Goal: Information Seeking & Learning: Find specific fact

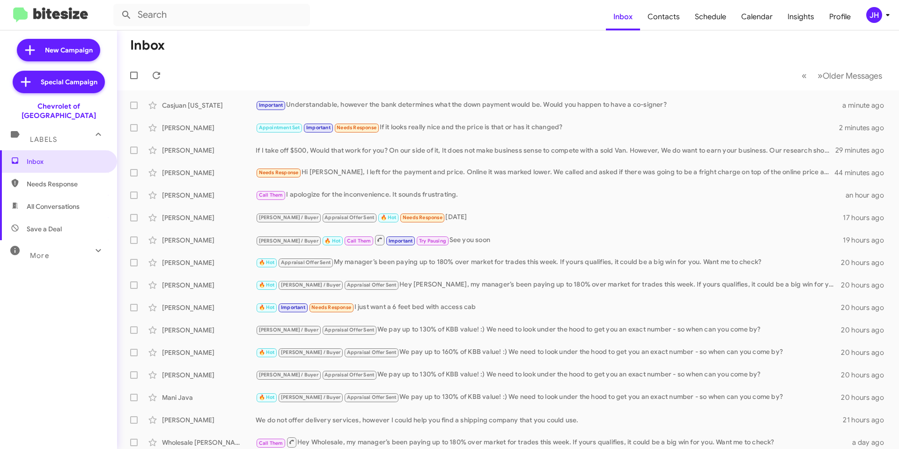
click at [878, 13] on div "JH" at bounding box center [874, 15] width 16 height 16
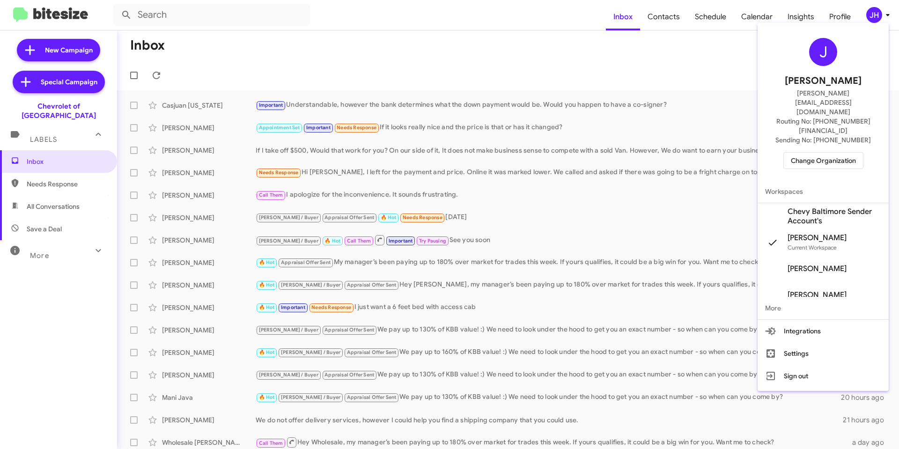
click at [824, 153] on span "Change Organization" at bounding box center [823, 161] width 65 height 16
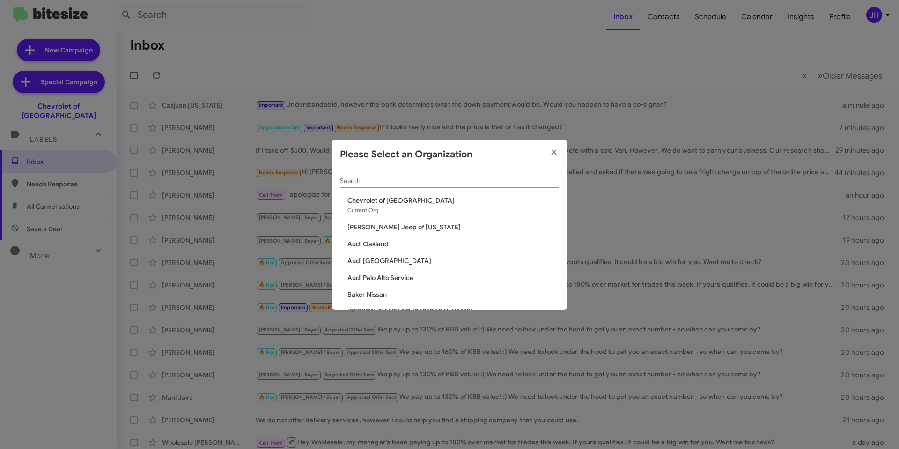
click at [382, 179] on input "Search" at bounding box center [449, 180] width 219 height 7
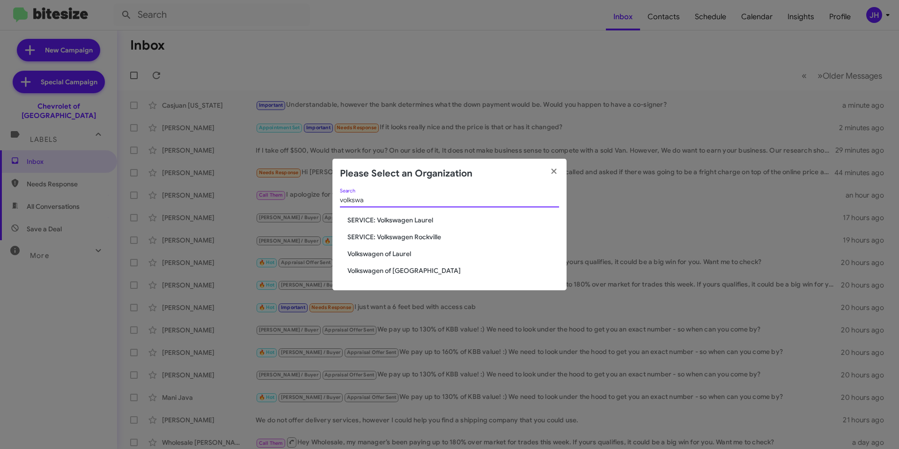
type input "volkswa"
click at [379, 255] on span "Volkswagen of Laurel" at bounding box center [453, 253] width 212 height 9
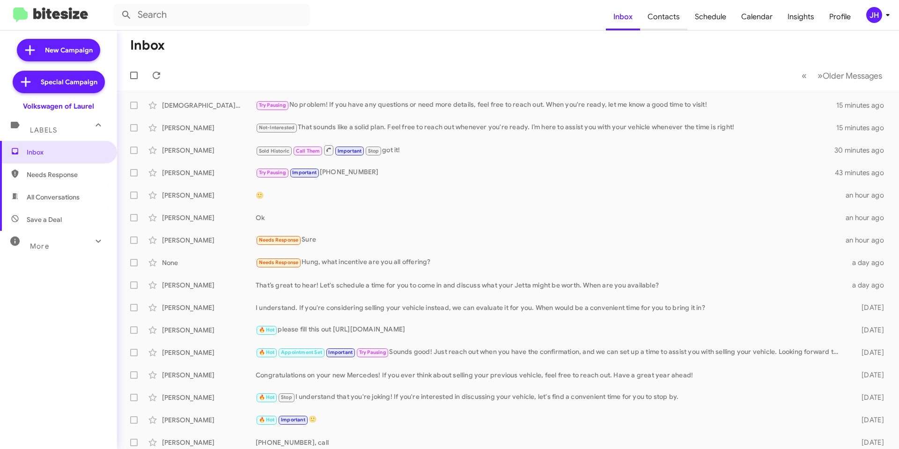
click at [660, 21] on span "Contacts" at bounding box center [663, 16] width 47 height 27
type input "in:groups"
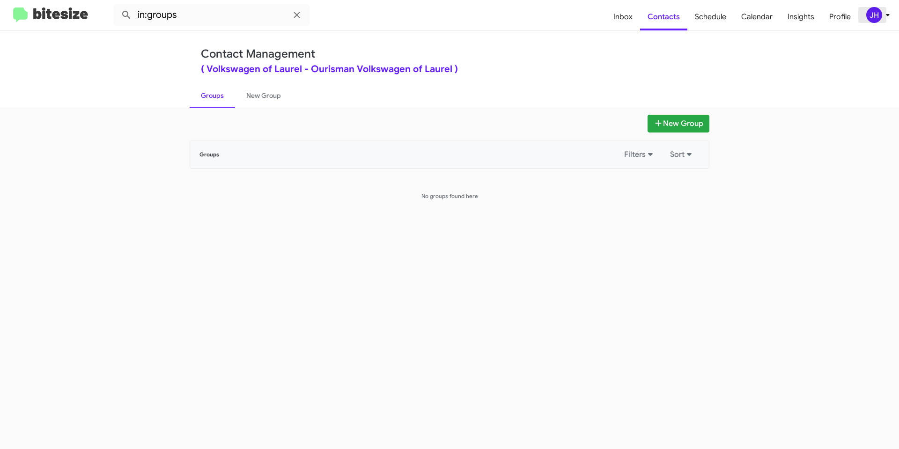
click at [867, 16] on div "JH" at bounding box center [874, 15] width 16 height 16
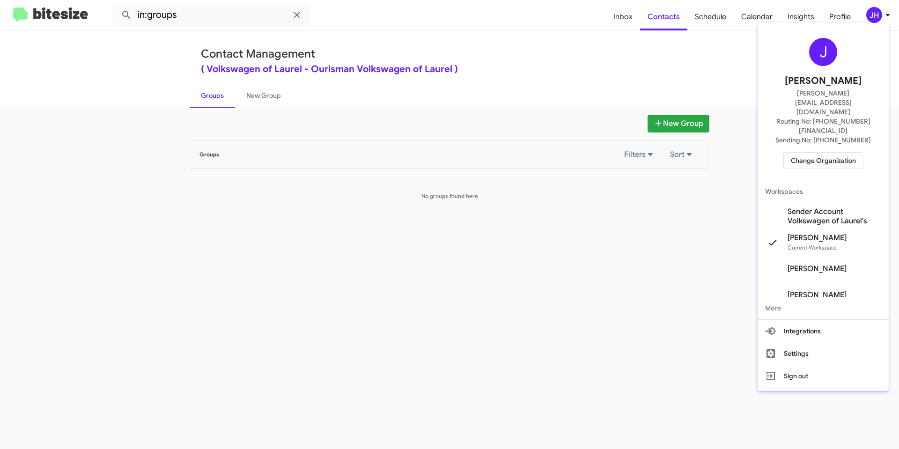
click at [811, 207] on span "Sender Account Volkswagen of Laurel's" at bounding box center [834, 216] width 94 height 19
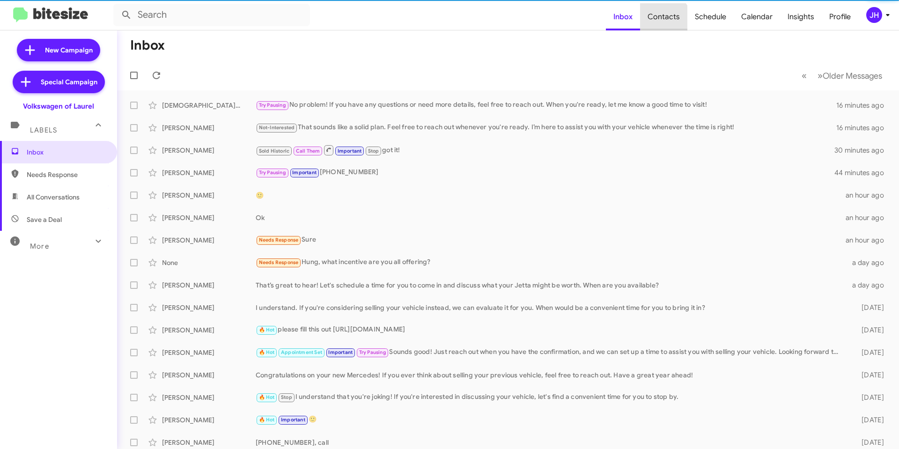
click at [666, 22] on span "Contacts" at bounding box center [663, 16] width 47 height 27
type input "in:groups"
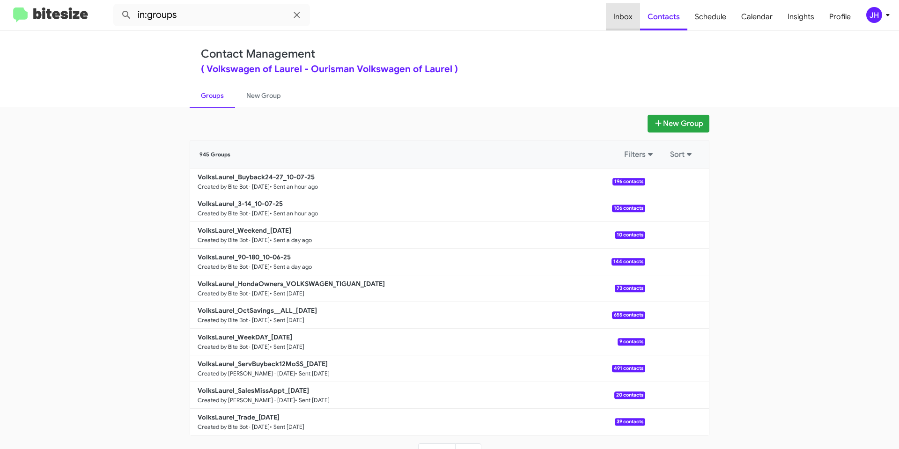
click at [634, 16] on span "Inbox" at bounding box center [623, 16] width 34 height 27
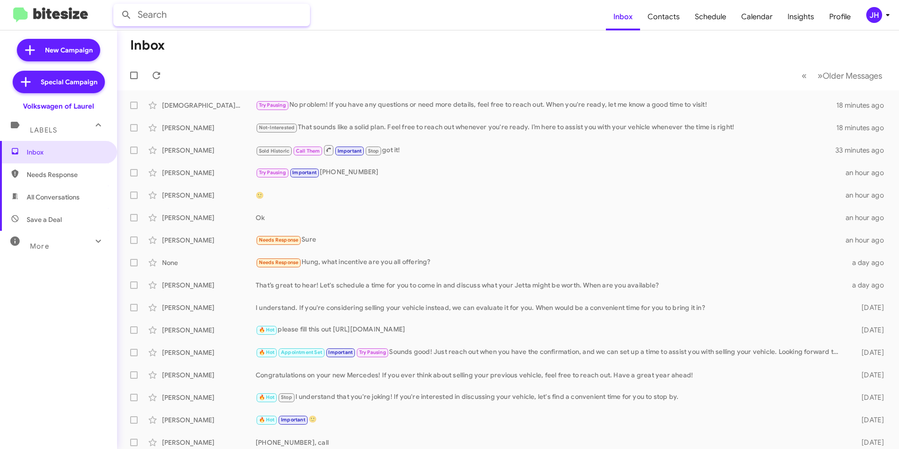
click at [198, 17] on input "text" at bounding box center [211, 15] width 197 height 22
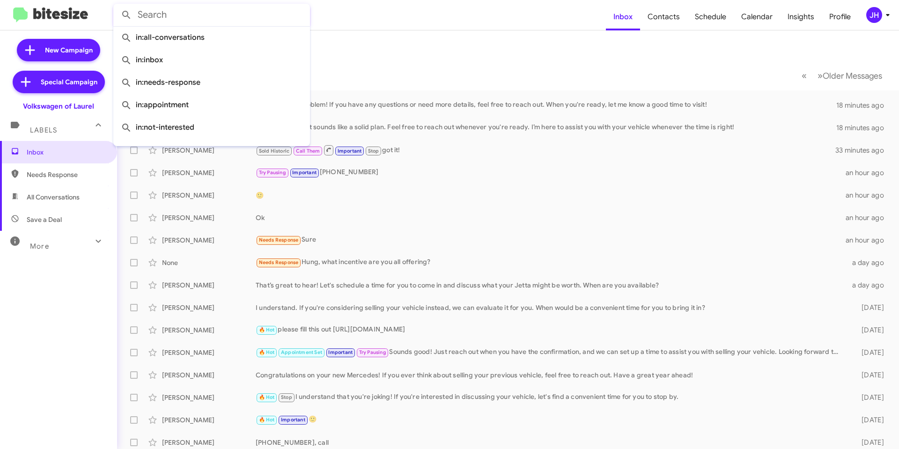
paste input "8043320382"
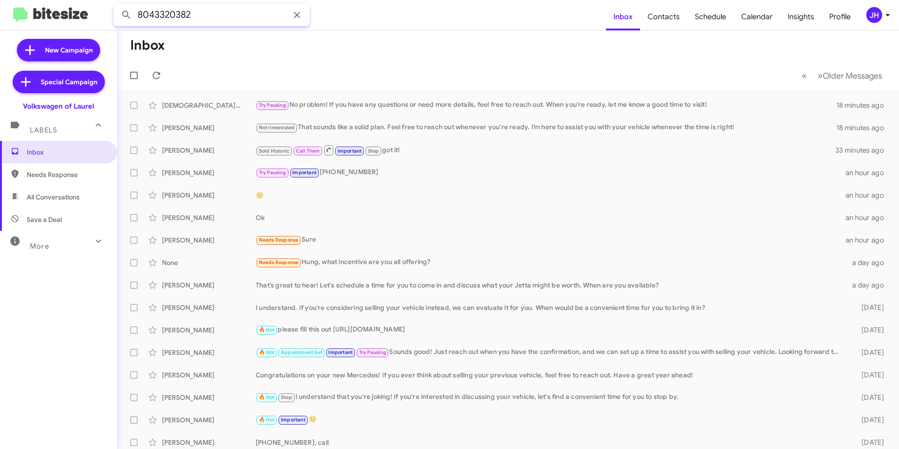
type input "8043320382"
click at [117, 6] on button at bounding box center [126, 15] width 19 height 19
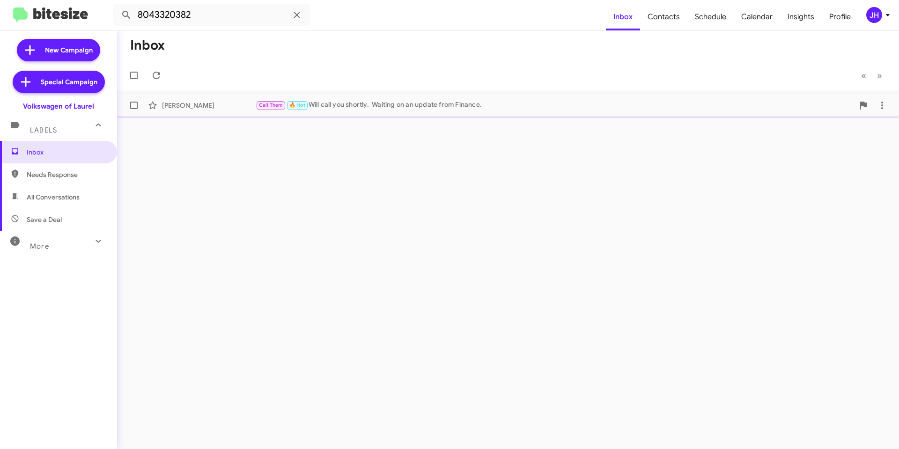
click at [368, 114] on div "[PERSON_NAME] Call Them 🔥 Hot Will call you shortly. Waiting on an update from …" at bounding box center [508, 105] width 767 height 19
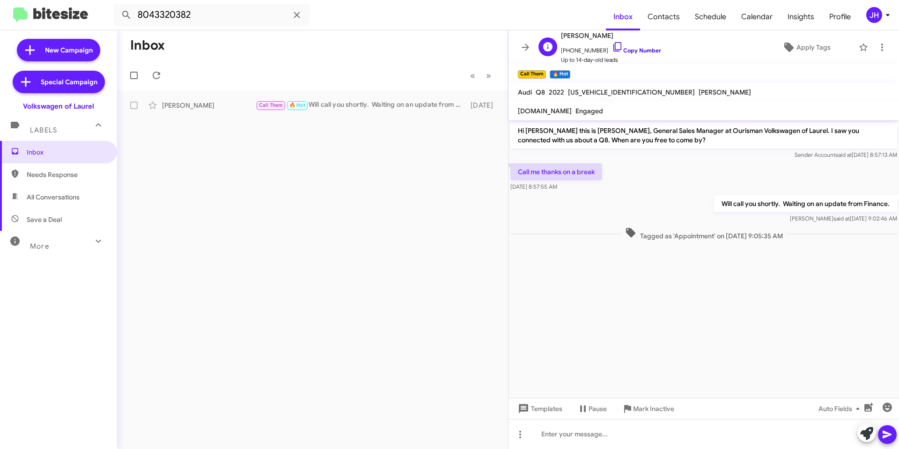
click at [612, 48] on icon at bounding box center [617, 46] width 11 height 11
click at [615, 45] on span "[PHONE_NUMBER] Copy Number" at bounding box center [611, 48] width 100 height 14
click at [613, 50] on icon at bounding box center [617, 46] width 8 height 9
